Goal: Task Accomplishment & Management: Use online tool/utility

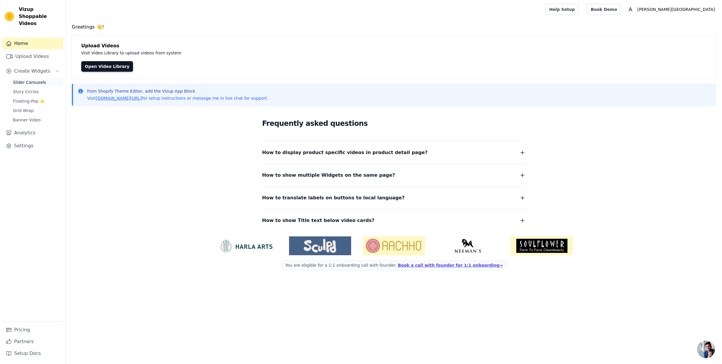
click at [34, 79] on span "Slider Carousels" at bounding box center [29, 82] width 33 height 6
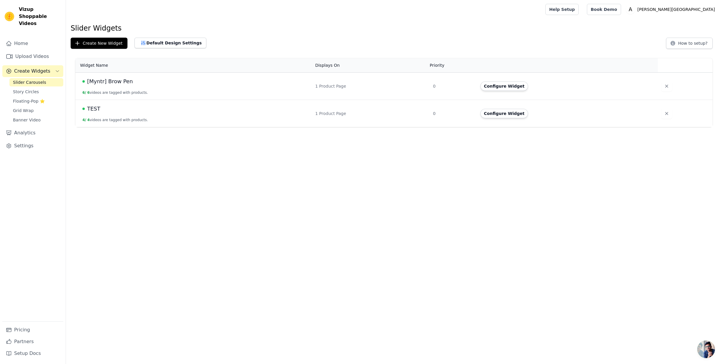
click at [94, 109] on span "TEST" at bounding box center [93, 109] width 13 height 8
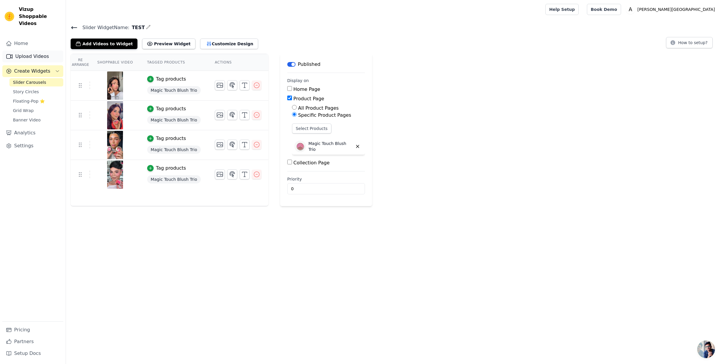
click at [33, 51] on link "Upload Videos" at bounding box center [32, 57] width 61 height 12
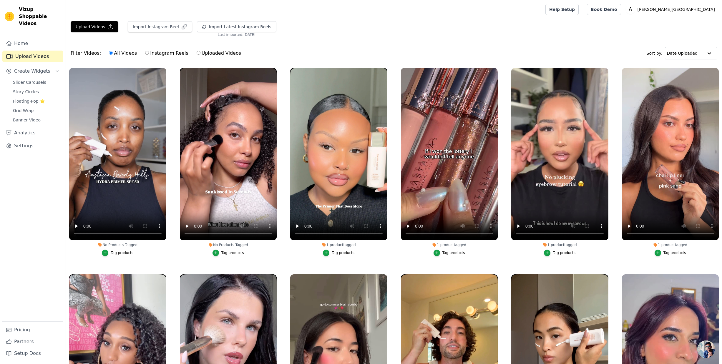
click at [165, 55] on label "Instagram Reels" at bounding box center [167, 53] width 44 height 8
click at [149, 55] on input "Instagram Reels" at bounding box center [147, 53] width 4 height 4
radio input "true"
click at [212, 53] on label "Uploaded Videos" at bounding box center [218, 53] width 45 height 8
click at [200, 53] on input "Uploaded Videos" at bounding box center [199, 53] width 4 height 4
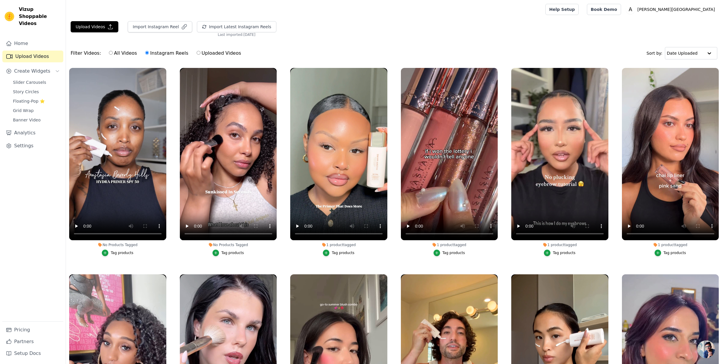
radio input "true"
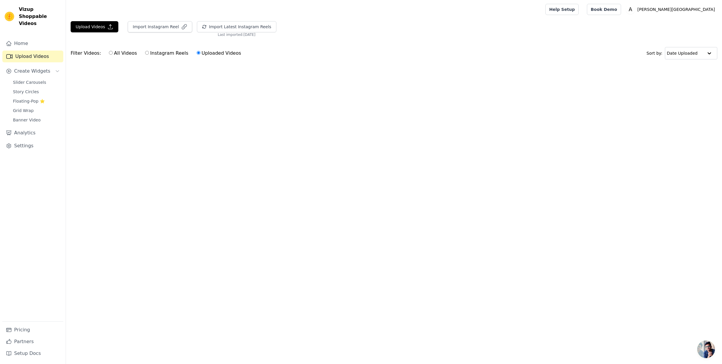
click at [109, 54] on input "All Videos" at bounding box center [111, 53] width 4 height 4
radio input "true"
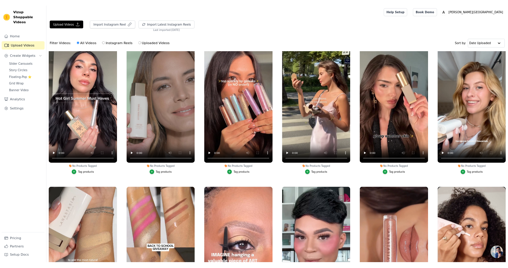
scroll to position [638, 0]
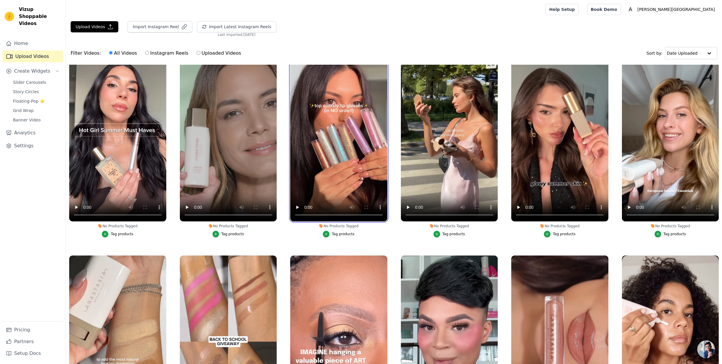
click at [334, 122] on video at bounding box center [338, 135] width 97 height 172
click at [334, 125] on video at bounding box center [338, 135] width 97 height 172
click at [333, 235] on div "Tag products" at bounding box center [343, 234] width 23 height 5
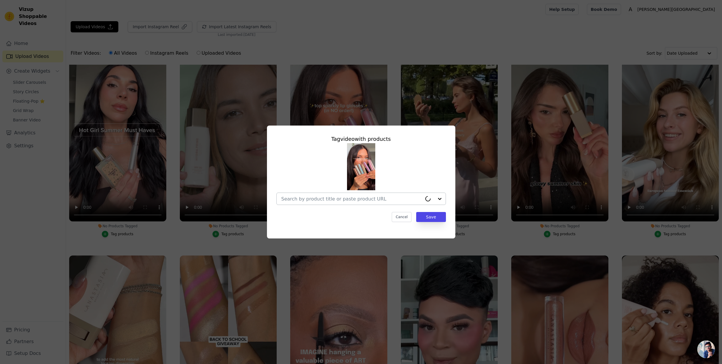
click at [349, 201] on input "No Products Tagged Tag video with products Cancel Save Tag products" at bounding box center [351, 199] width 141 height 6
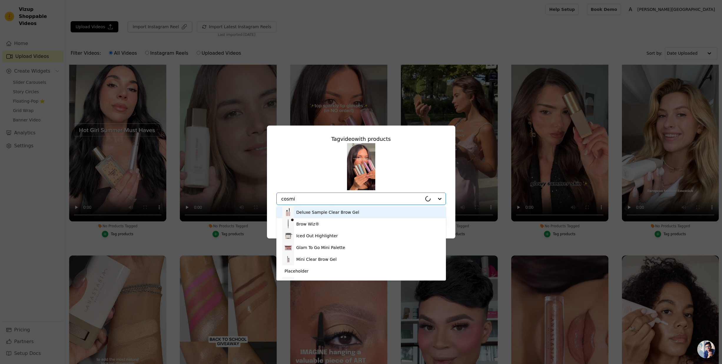
type input "cosmic"
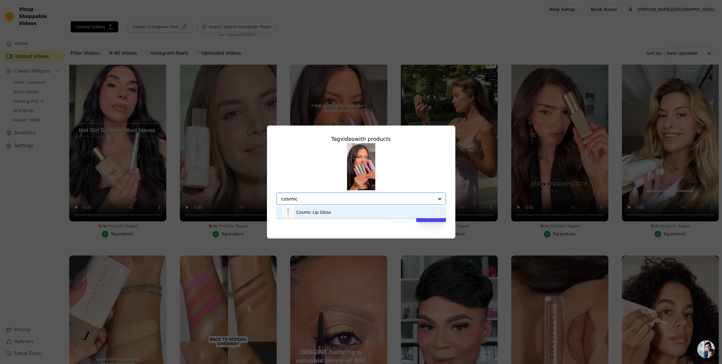
click at [309, 210] on div "Cosmic Lip Gloss" at bounding box center [313, 212] width 35 height 6
click at [436, 215] on button "Save" at bounding box center [430, 217] width 29 height 10
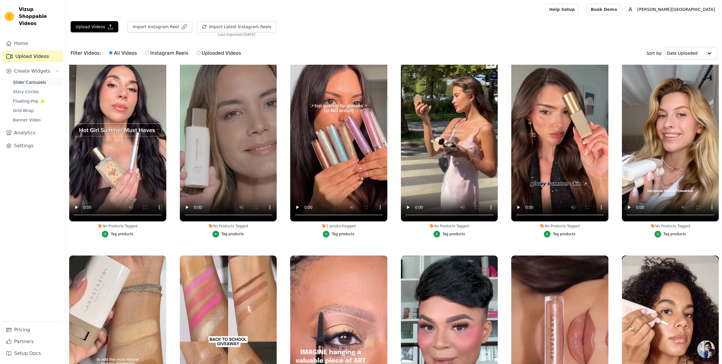
click at [26, 79] on span "Slider Carousels" at bounding box center [29, 82] width 33 height 6
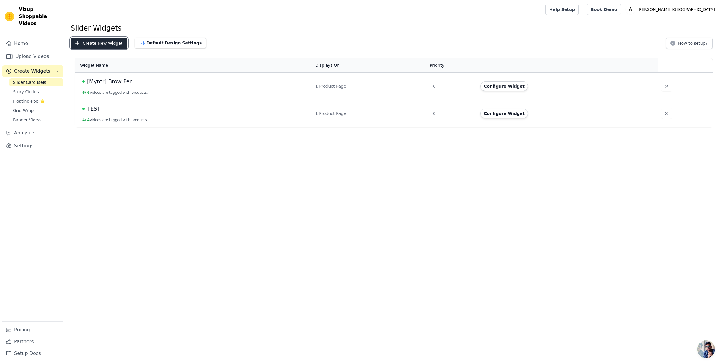
click at [96, 41] on button "Create New Widget" at bounding box center [99, 43] width 57 height 11
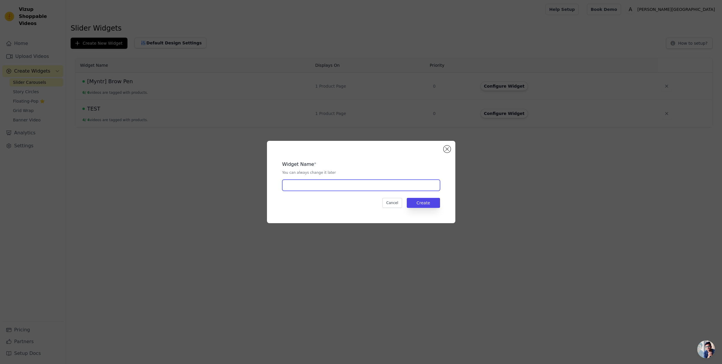
click at [326, 188] on input "text" at bounding box center [361, 185] width 158 height 11
click at [415, 202] on button "Create" at bounding box center [423, 203] width 33 height 10
click at [372, 188] on input "text" at bounding box center [361, 185] width 158 height 11
type input "Micro Stroke"
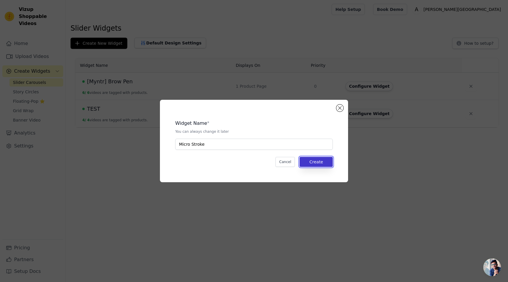
click at [317, 159] on button "Create" at bounding box center [316, 162] width 33 height 10
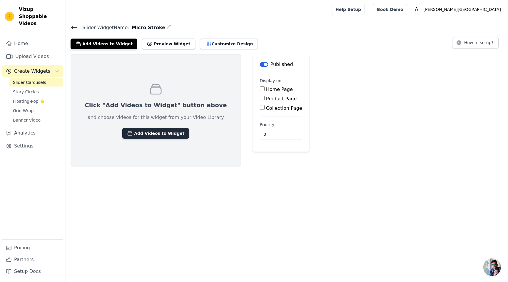
click at [149, 135] on button "Add Videos to Widget" at bounding box center [155, 133] width 67 height 11
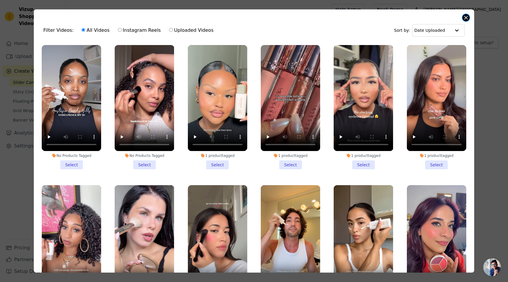
click at [465, 19] on button "Close modal" at bounding box center [466, 17] width 7 height 7
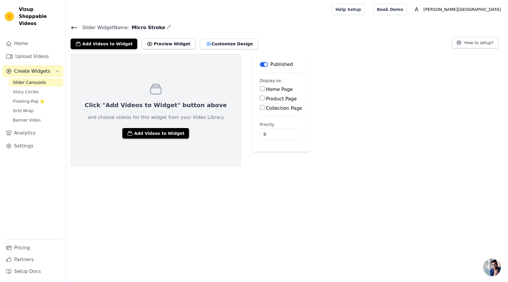
click at [266, 100] on label "Product Page" at bounding box center [281, 99] width 31 height 6
click at [260, 100] on input "Product Page" at bounding box center [262, 98] width 5 height 5
checkbox input "true"
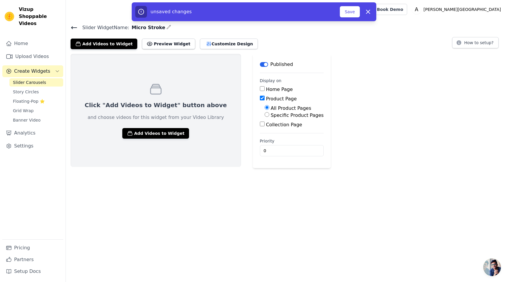
click at [271, 115] on label "Specific Product Pages" at bounding box center [297, 115] width 53 height 6
click at [269, 115] on input "Specific Product Pages" at bounding box center [267, 114] width 5 height 5
radio input "true"
click at [267, 130] on button "Select Products" at bounding box center [284, 129] width 39 height 10
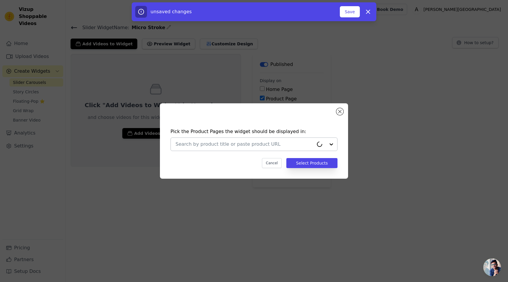
click at [242, 141] on input "text" at bounding box center [245, 144] width 138 height 7
type input "m"
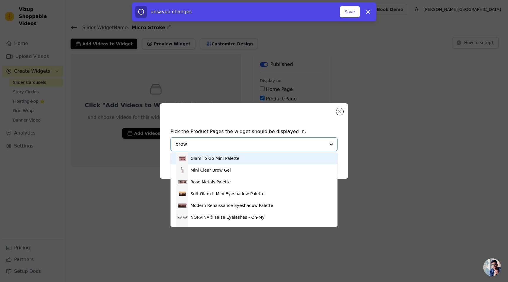
type input "brow"
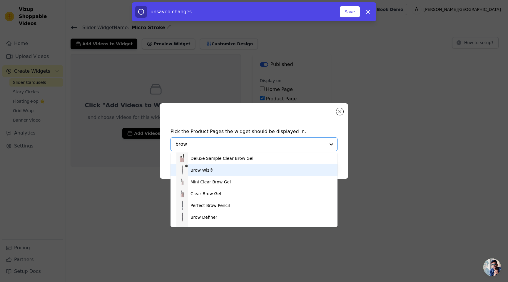
click at [208, 170] on div "Brow Wiz®" at bounding box center [202, 170] width 23 height 6
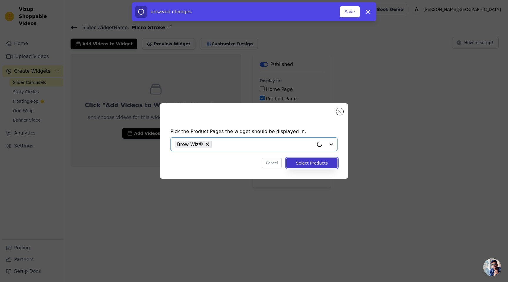
click at [320, 161] on button "Select Products" at bounding box center [312, 163] width 51 height 10
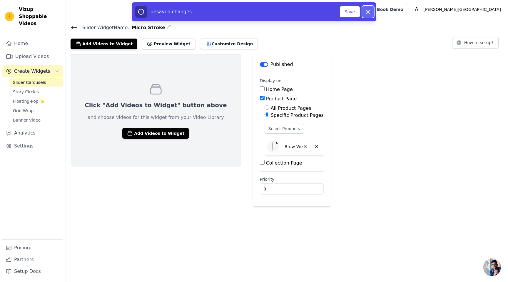
click at [367, 13] on icon "button" at bounding box center [369, 12] width 4 height 4
checkbox input "false"
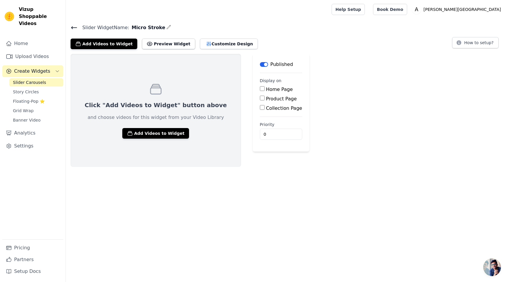
click at [71, 26] on icon at bounding box center [74, 27] width 7 height 7
